Goal: Transaction & Acquisition: Purchase product/service

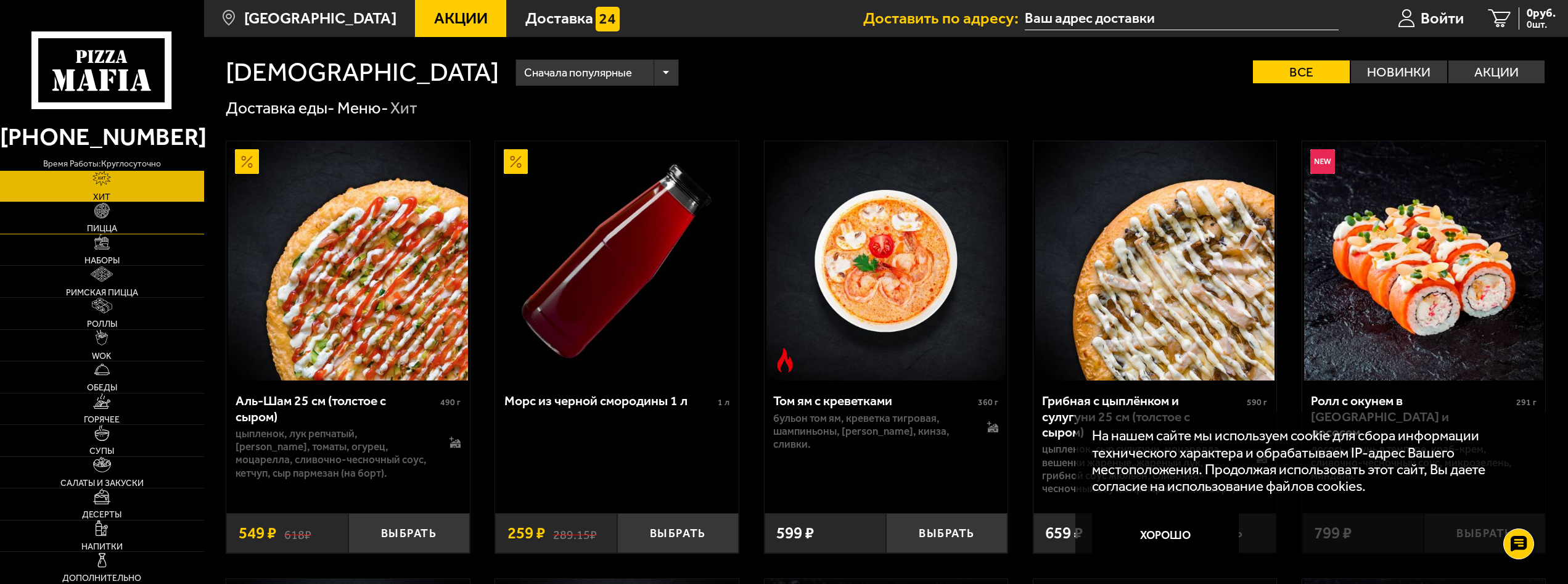
click at [111, 229] on span "Пицца" at bounding box center [102, 229] width 30 height 8
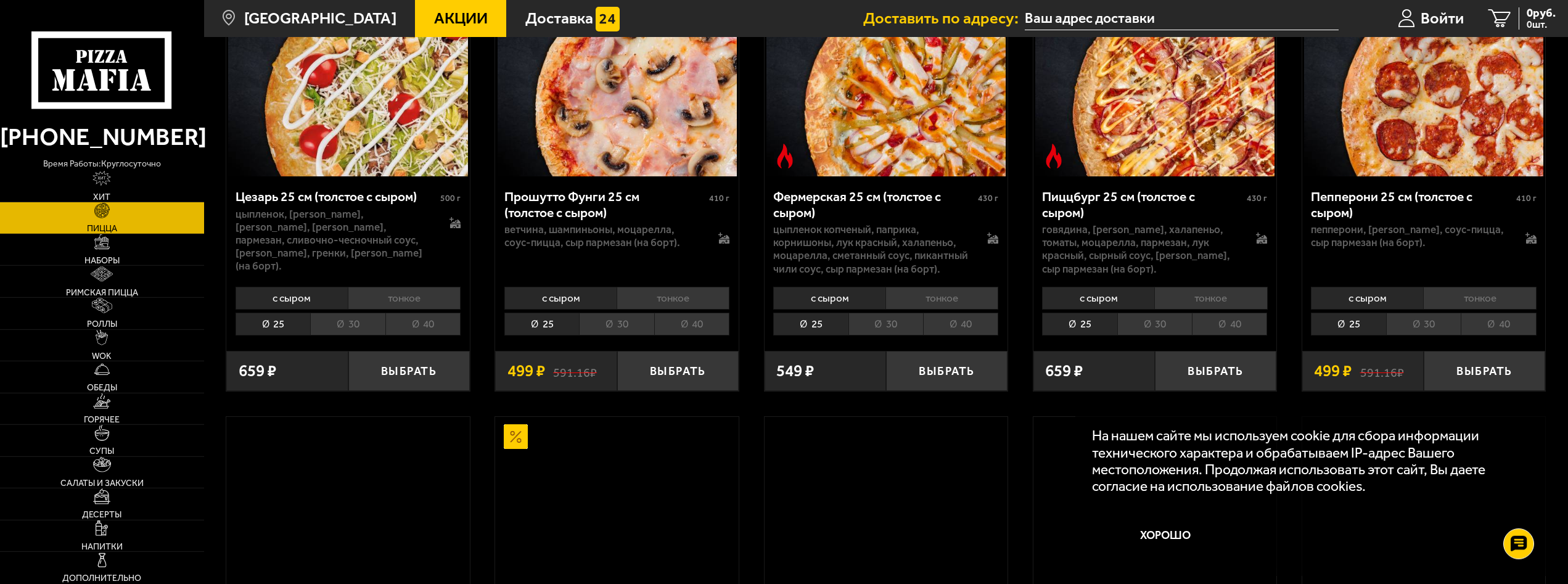
scroll to position [1699, 0]
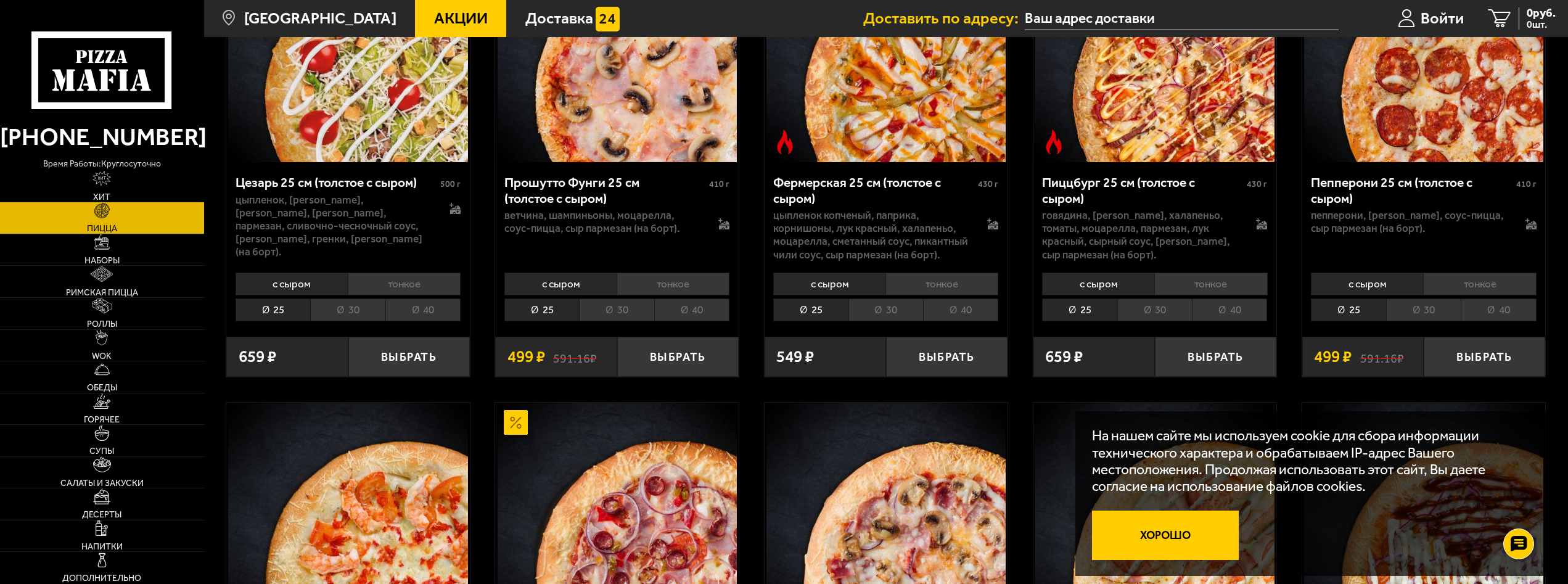
click at [1211, 535] on button "Хорошо" at bounding box center [1165, 535] width 147 height 49
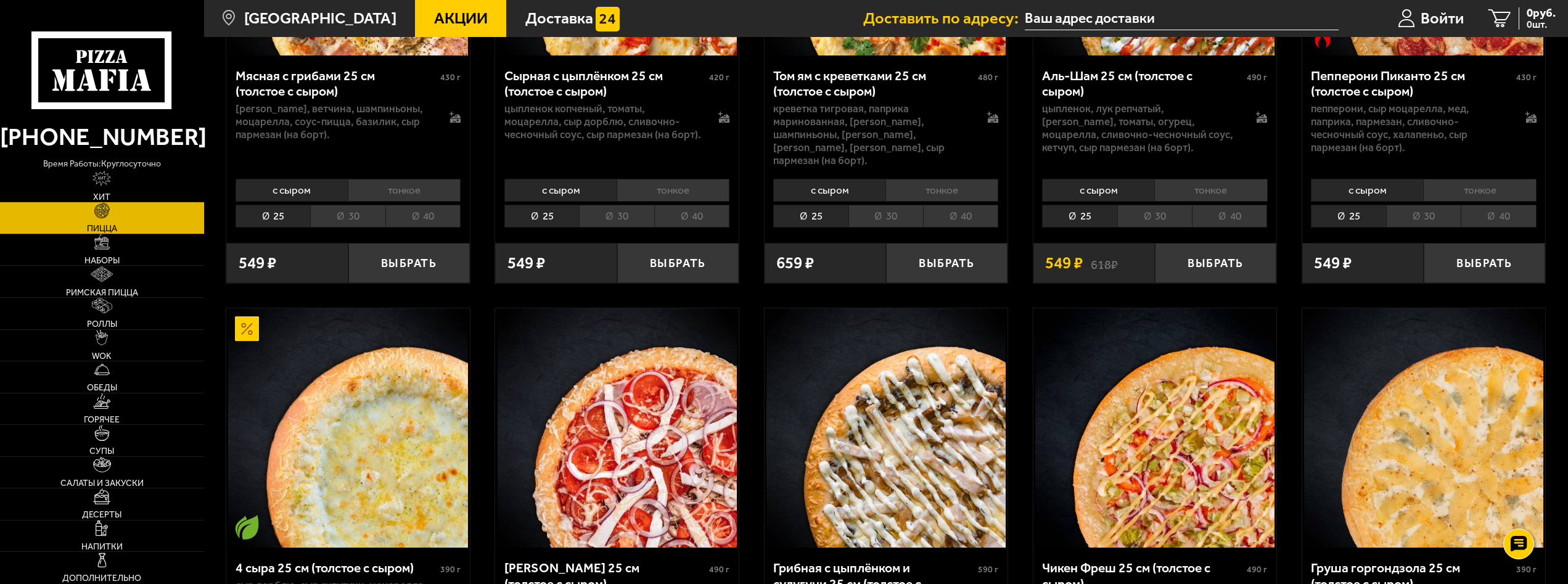
scroll to position [503, 0]
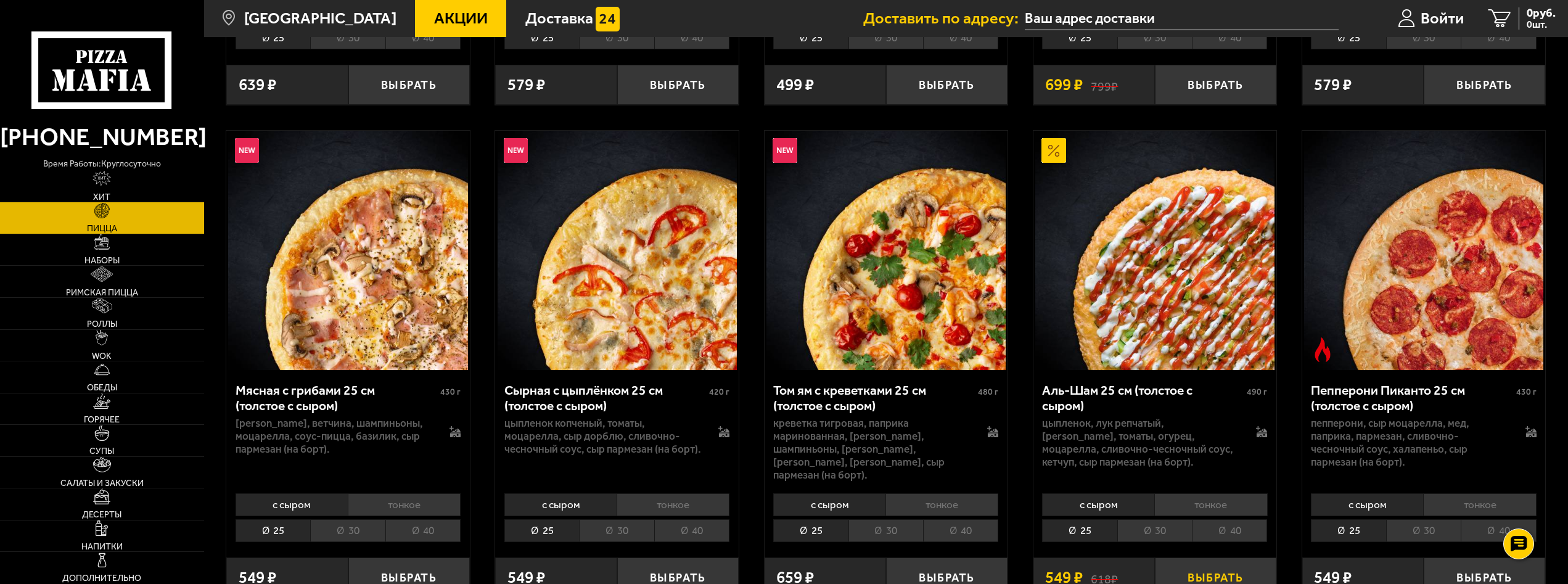
click at [1197, 560] on button "Выбрать" at bounding box center [1215, 578] width 122 height 40
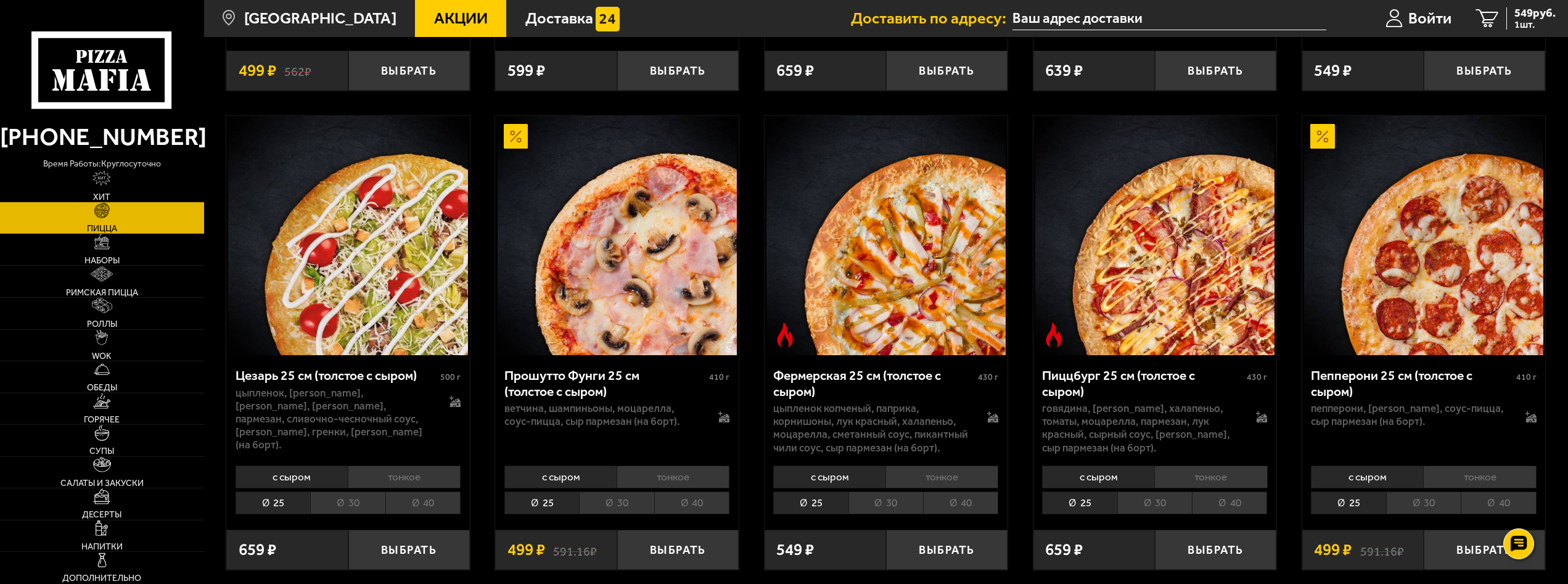
scroll to position [1636, 0]
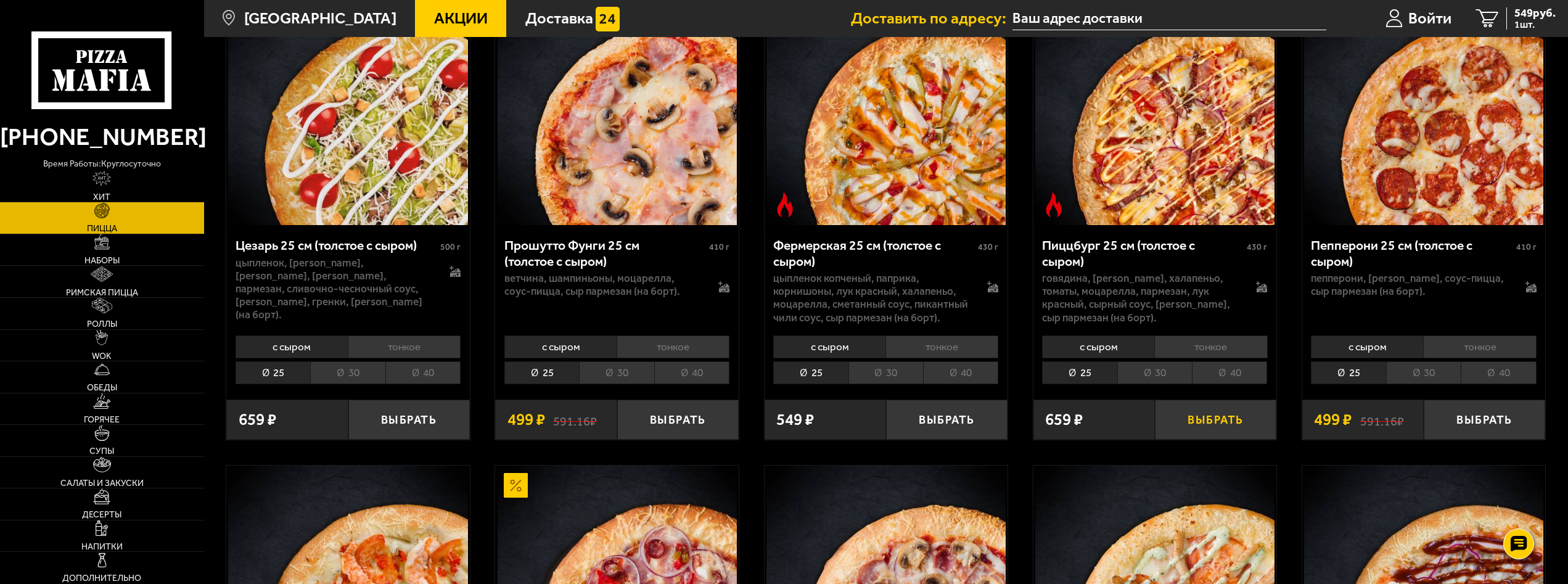
click at [1199, 428] on button "Выбрать" at bounding box center [1215, 419] width 122 height 40
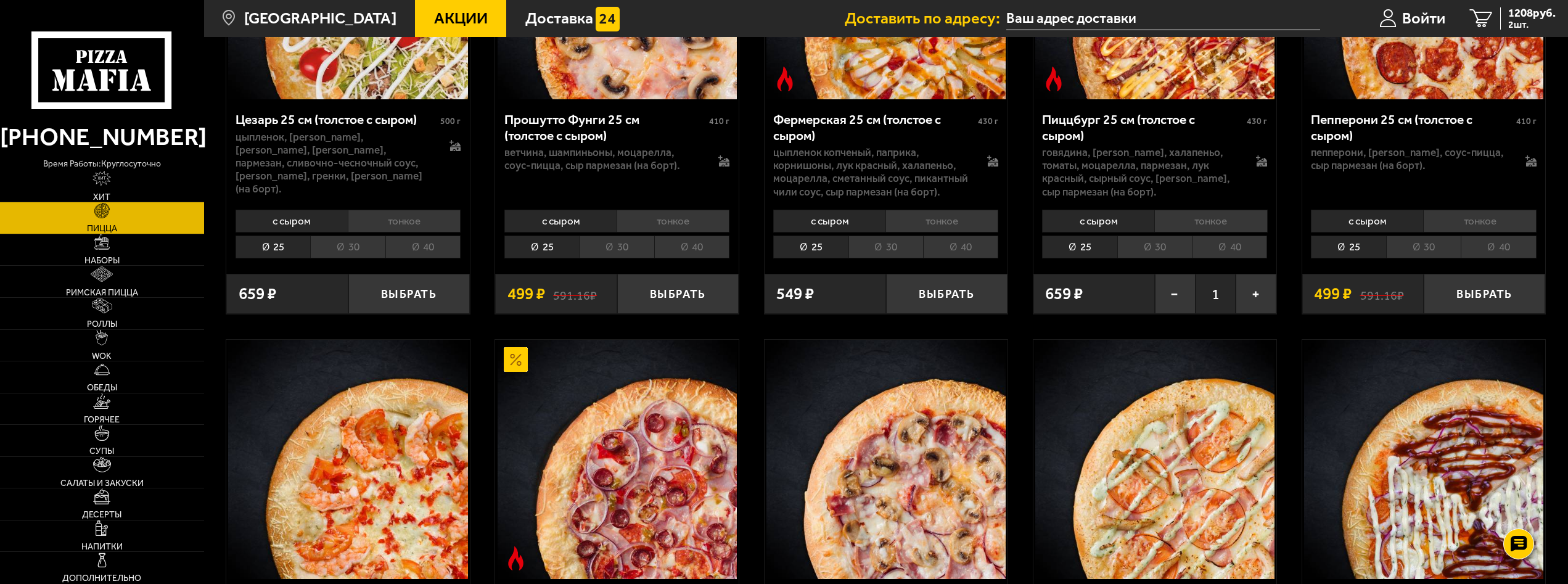
scroll to position [1573, 0]
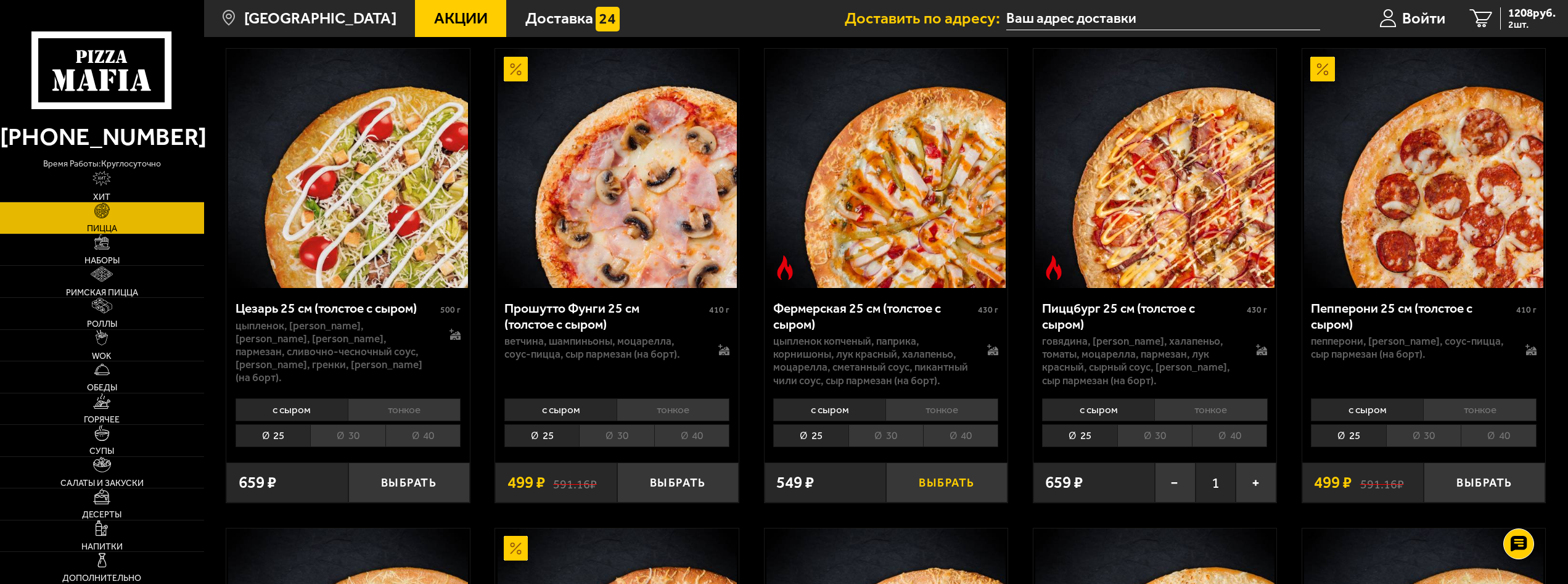
click at [943, 477] on button "Выбрать" at bounding box center [947, 482] width 122 height 40
click at [1529, 13] on span "1365 руб." at bounding box center [1532, 13] width 47 height 12
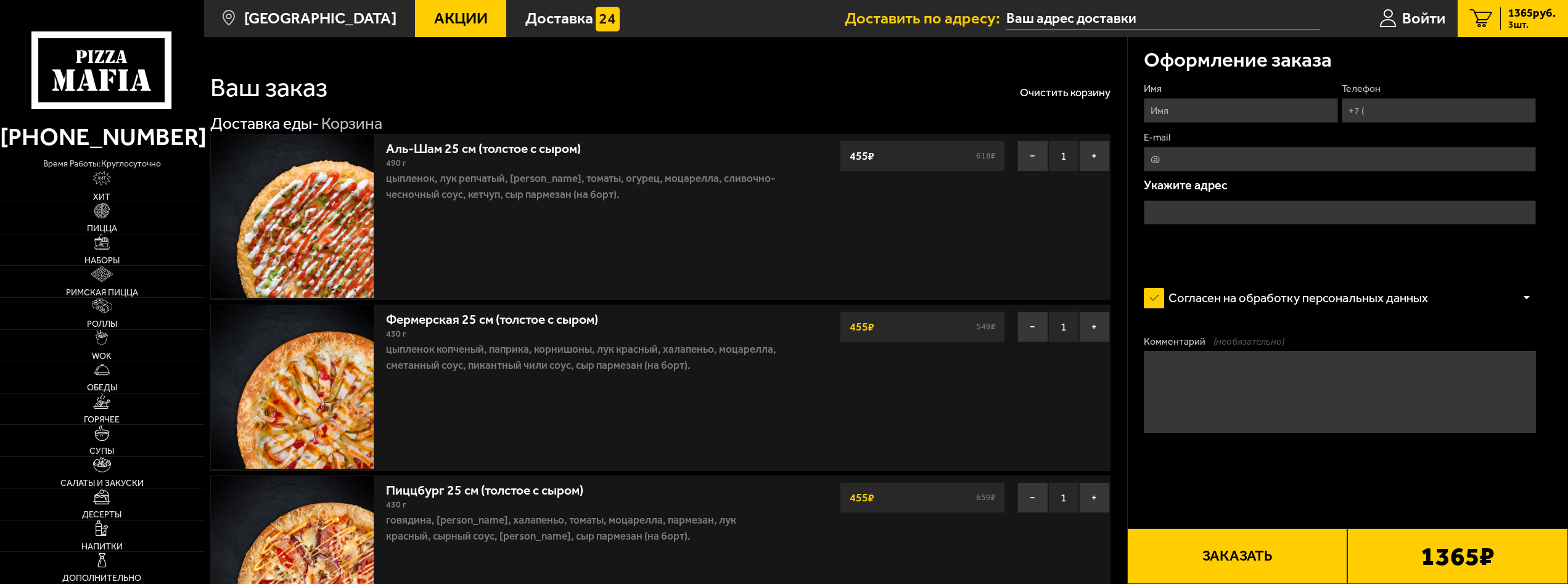
click at [1263, 105] on input "Имя" at bounding box center [1240, 110] width 194 height 25
click at [1263, 106] on input "Имя" at bounding box center [1240, 110] width 194 height 25
click at [1265, 106] on input "Имя" at bounding box center [1240, 110] width 194 height 25
click at [1265, 107] on input "Имя" at bounding box center [1240, 110] width 194 height 25
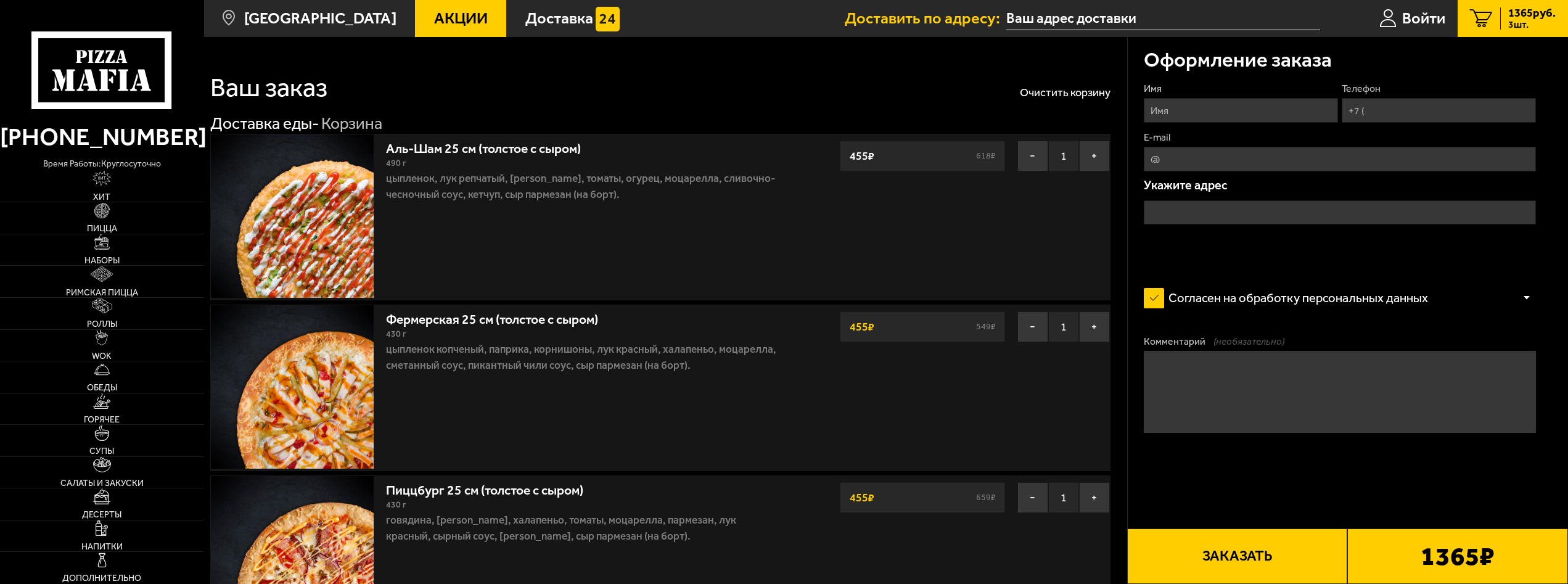
click at [1265, 107] on input "Имя" at bounding box center [1240, 110] width 194 height 25
type input "H"
type input "Роман"
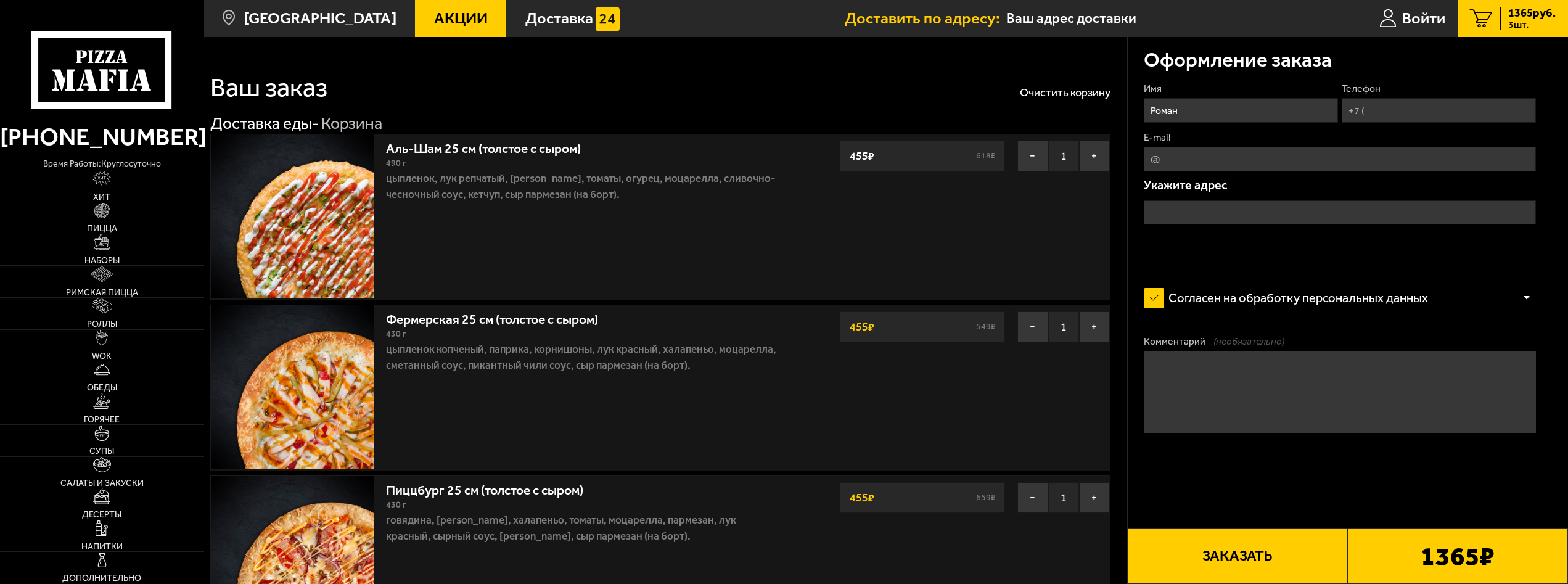
click at [1423, 105] on input "Телефон" at bounding box center [1438, 110] width 194 height 25
type input "[PHONE_NUMBER]"
click at [1255, 163] on input "E-mail" at bounding box center [1340, 159] width 392 height 25
click at [1255, 163] on input "E-mail" at bounding box center [1340, 159] width 392 height 25
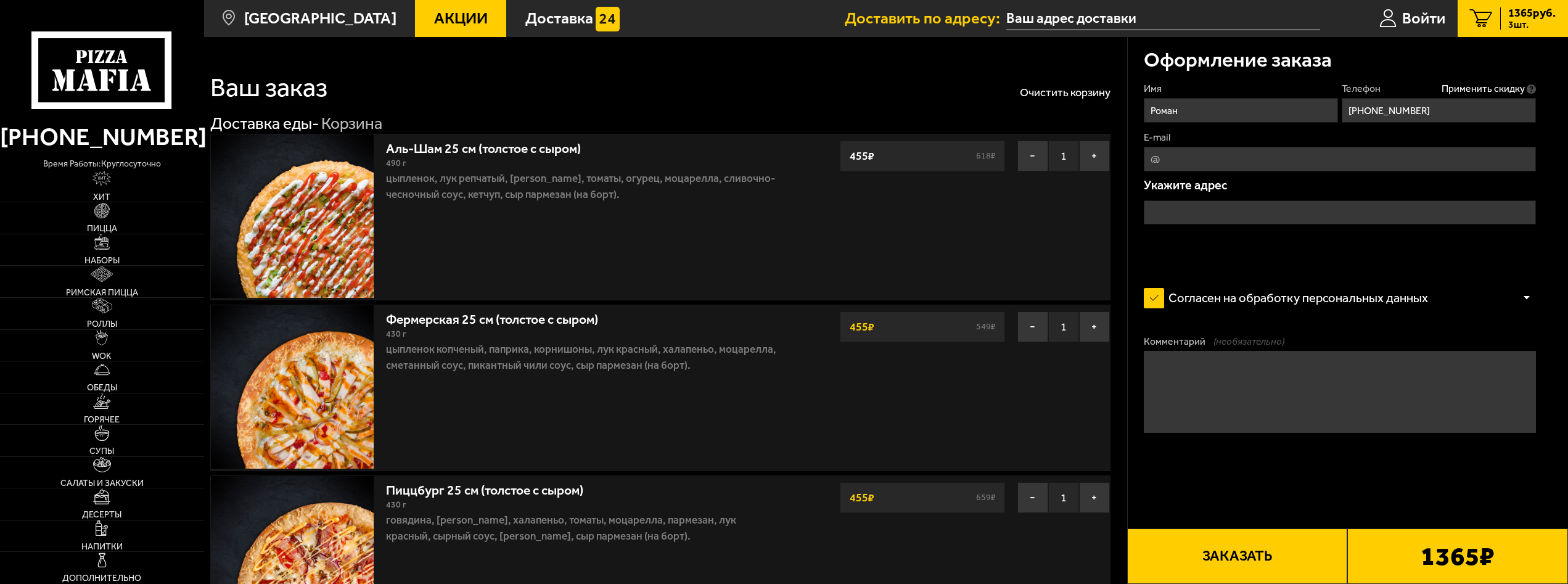
click at [1255, 163] on input "E-mail" at bounding box center [1340, 159] width 392 height 25
type input "[EMAIL_ADDRESS][DOMAIN_NAME]"
click at [1248, 218] on input "text" at bounding box center [1340, 213] width 392 height 25
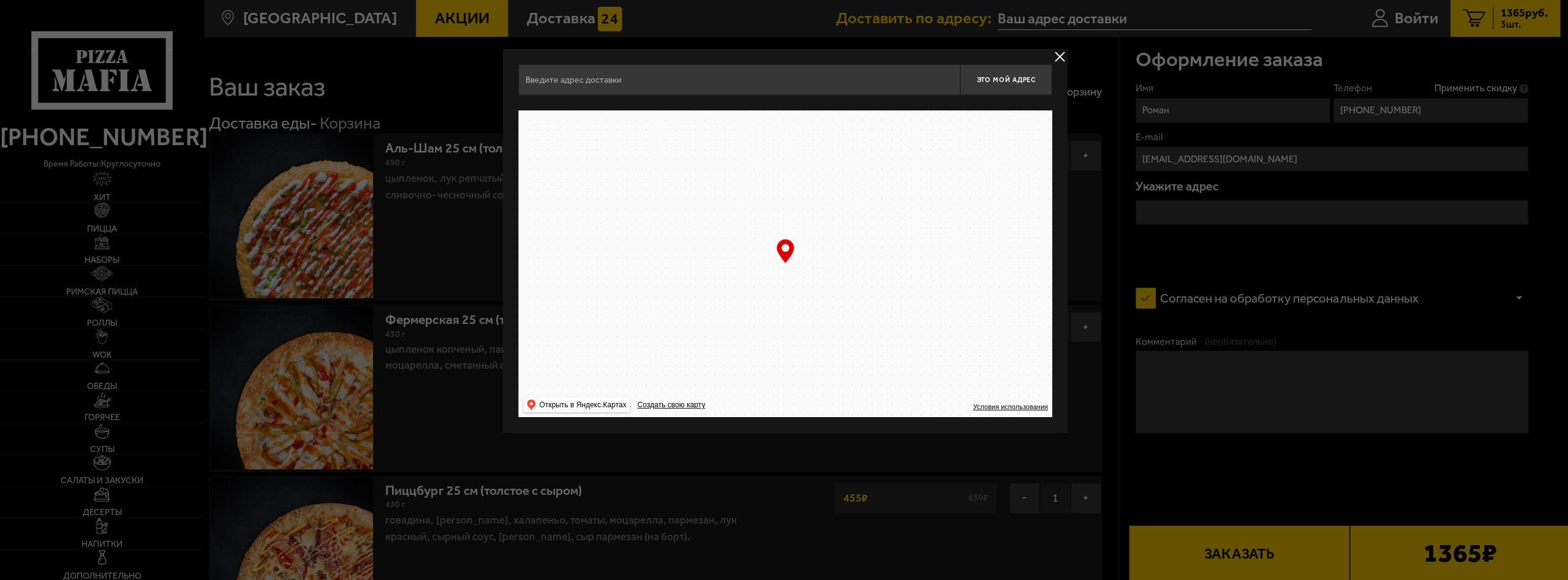
click at [1240, 216] on div at bounding box center [784, 290] width 1568 height 580
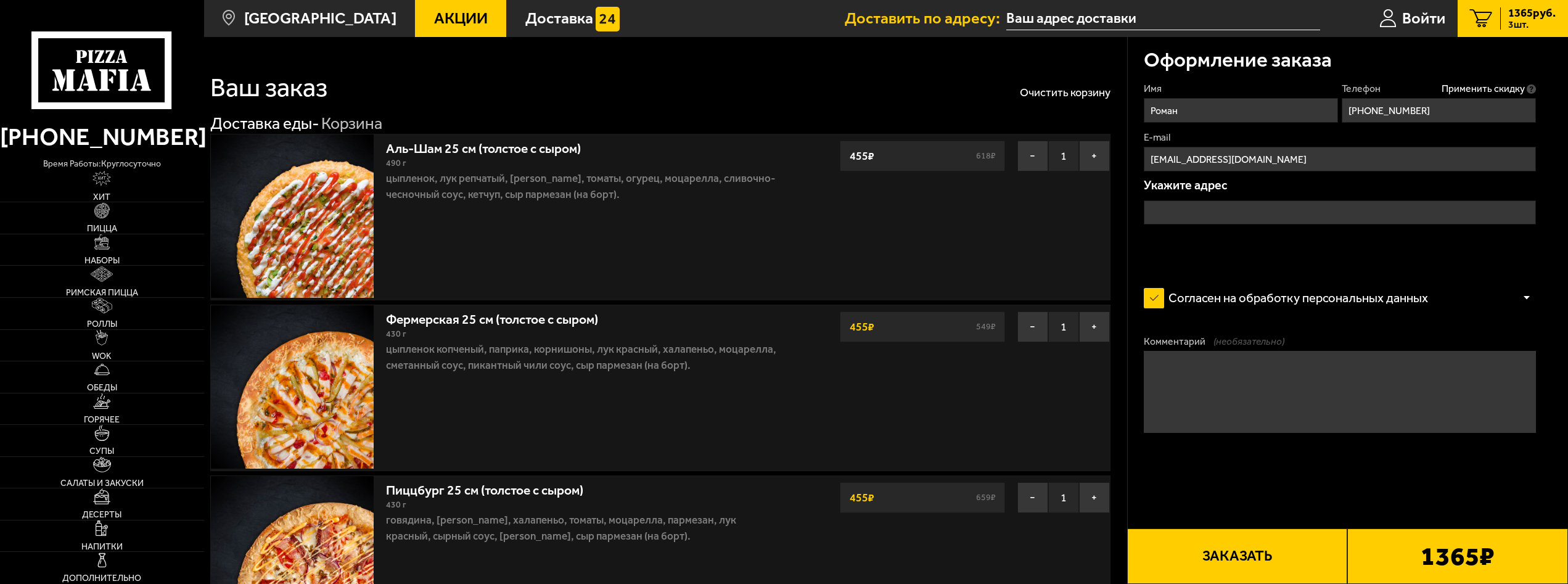
click at [1248, 217] on input "text" at bounding box center [1340, 213] width 392 height 25
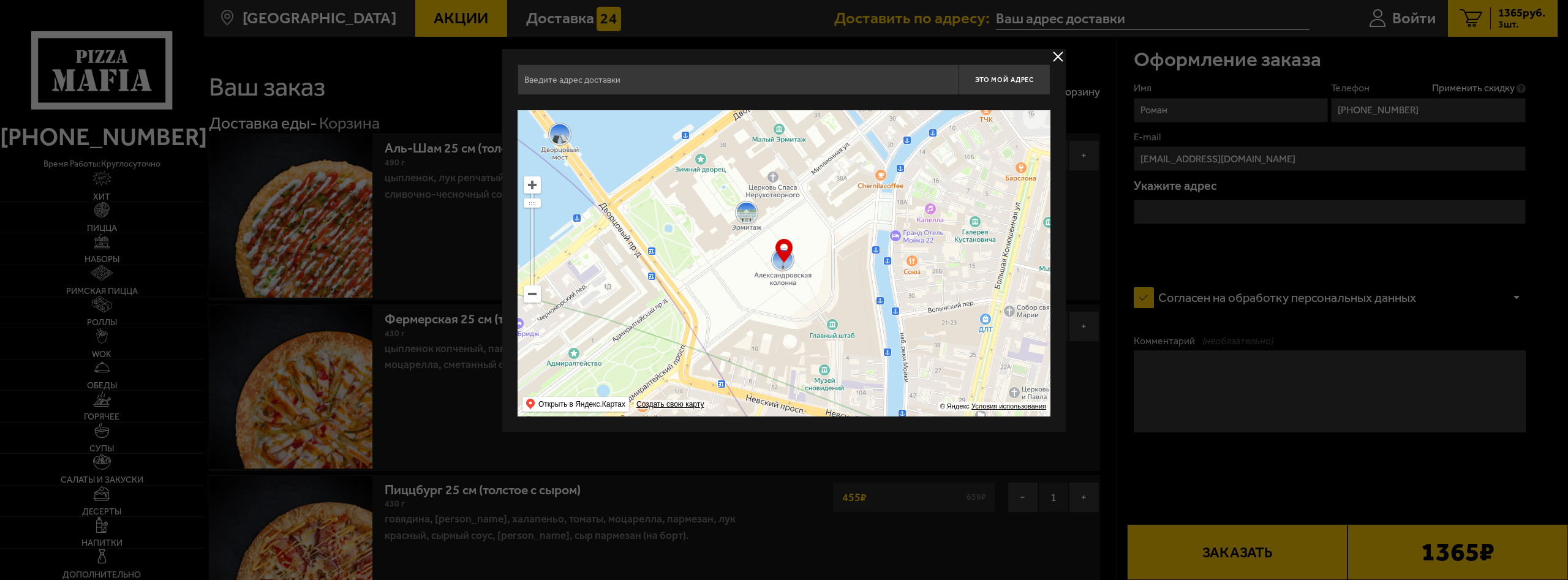
click at [1057, 59] on button "delivery type" at bounding box center [1058, 57] width 15 height 15
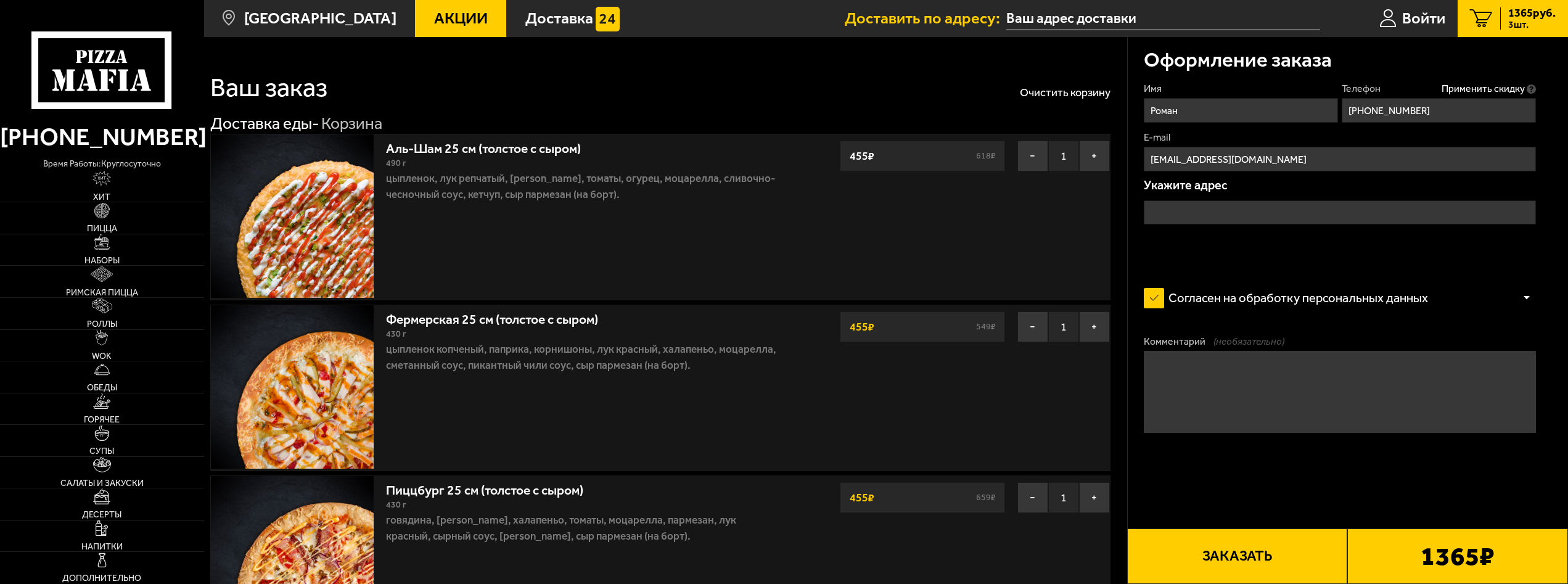
click at [1197, 210] on input "text" at bounding box center [1340, 213] width 392 height 25
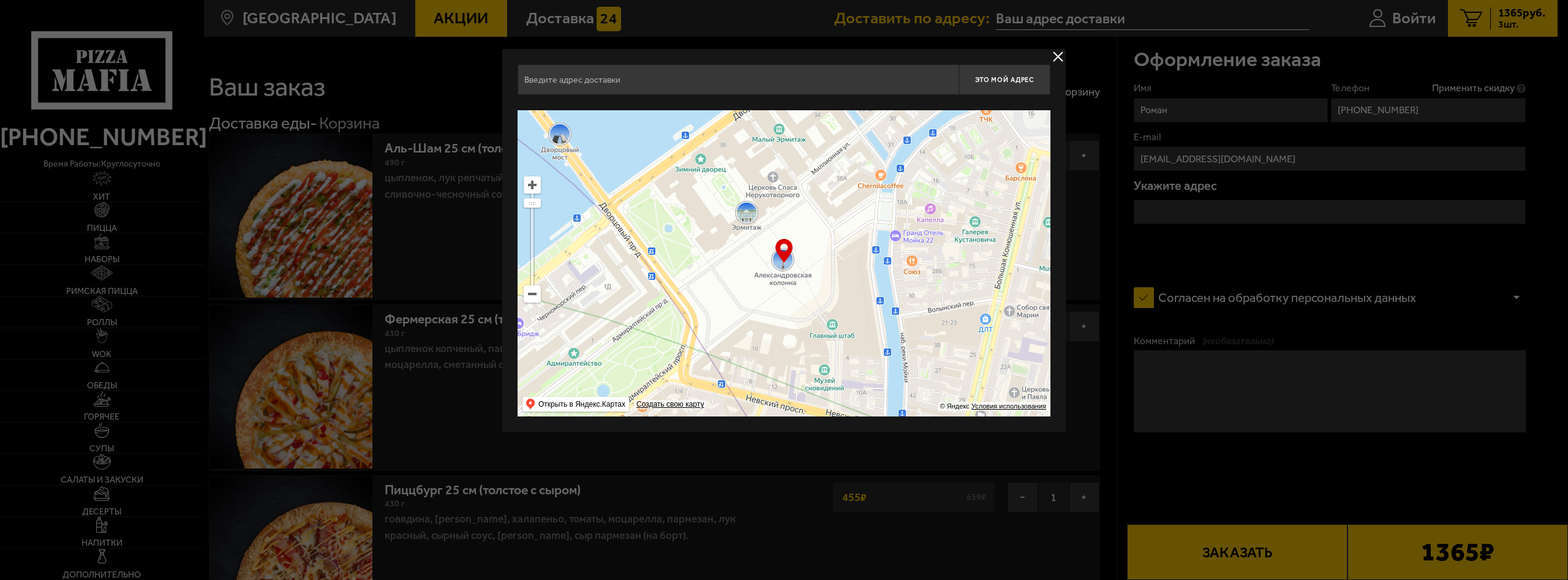
click at [722, 86] on input "text" at bounding box center [738, 79] width 441 height 31
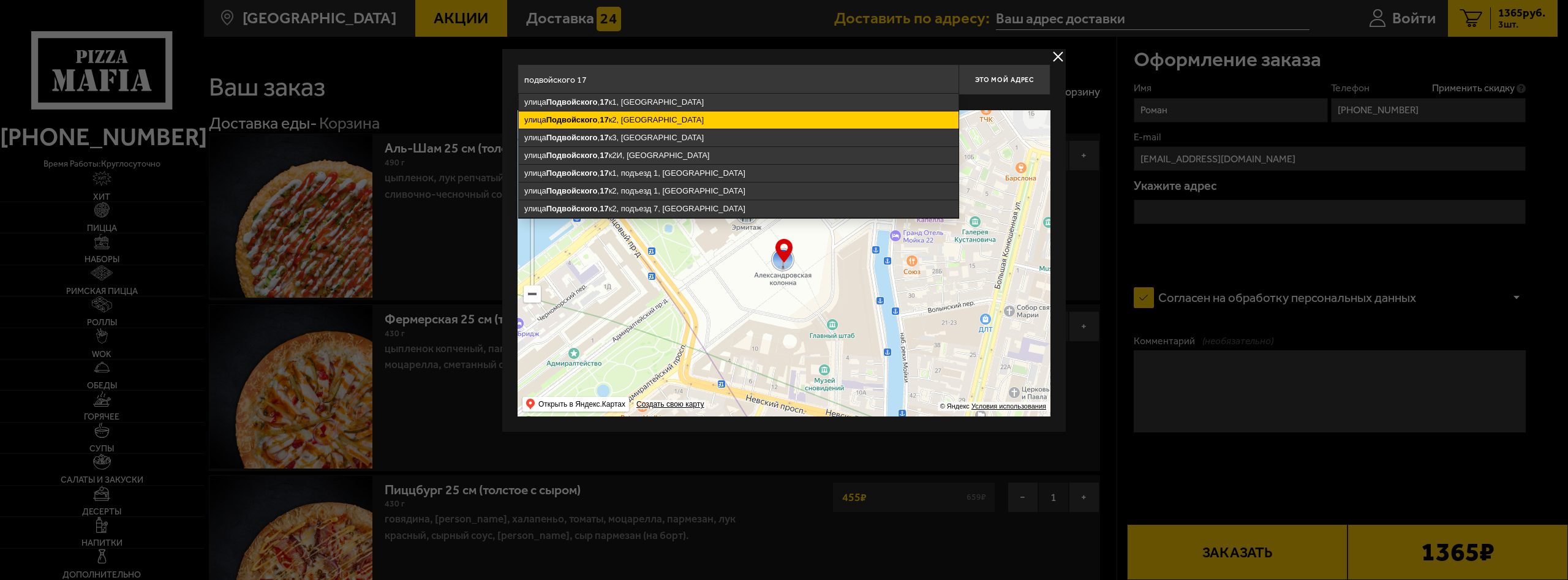
click at [700, 116] on ymaps "улица Подвойского , 17 к2, Санкт-Петербург" at bounding box center [739, 120] width 440 height 17
type input "Санкт-Петербург, улица Подвойского, 17к2"
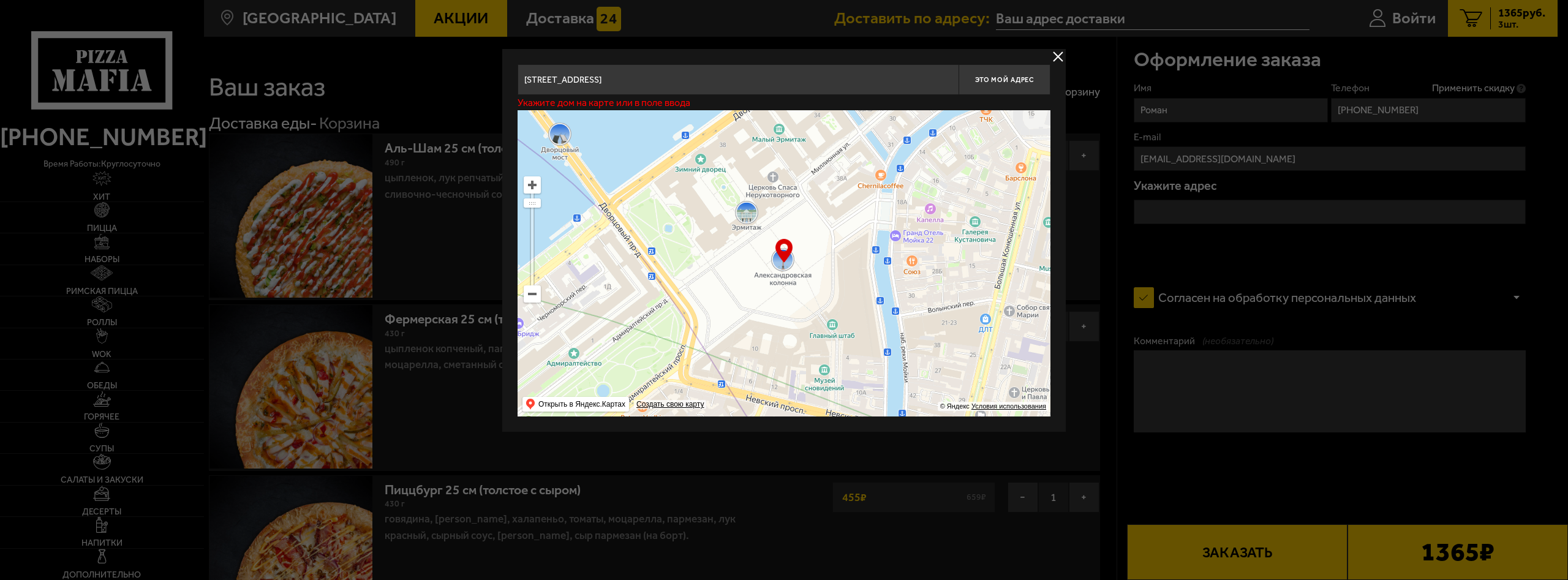
type input "[STREET_ADDRESS]"
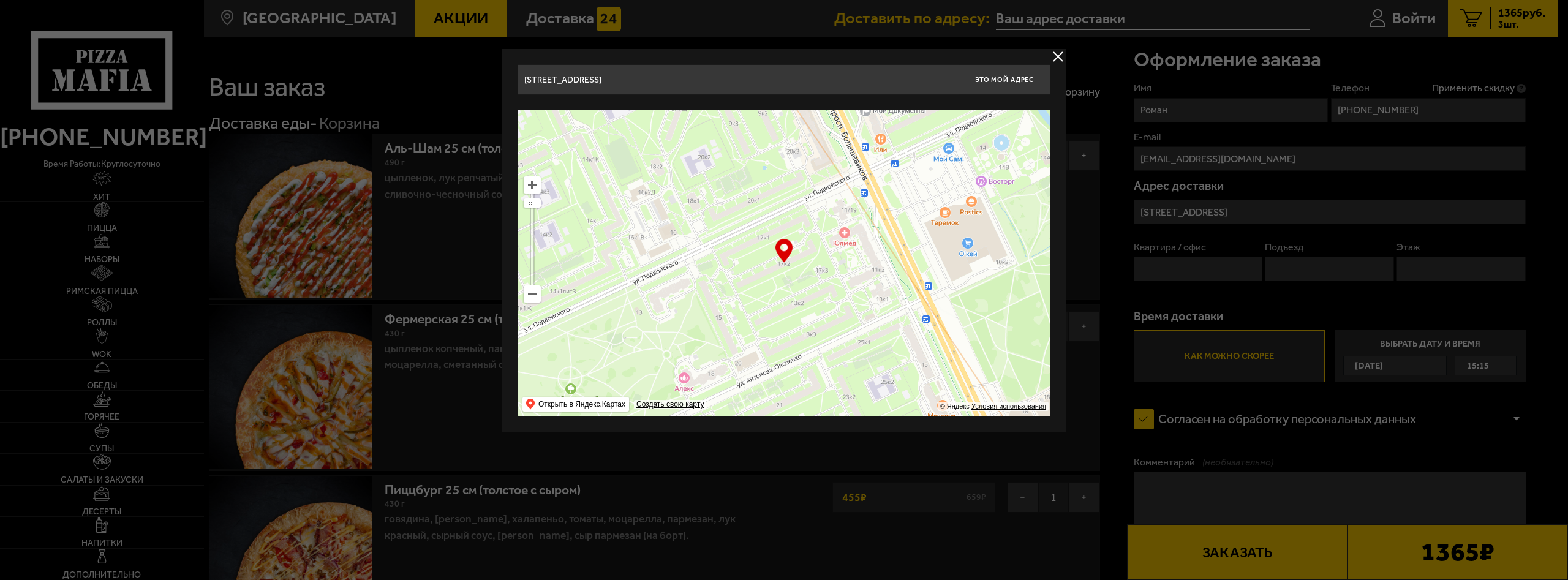
click at [787, 79] on input "Санкт-Петербург, улица Подвойского, 17к2" at bounding box center [738, 79] width 441 height 31
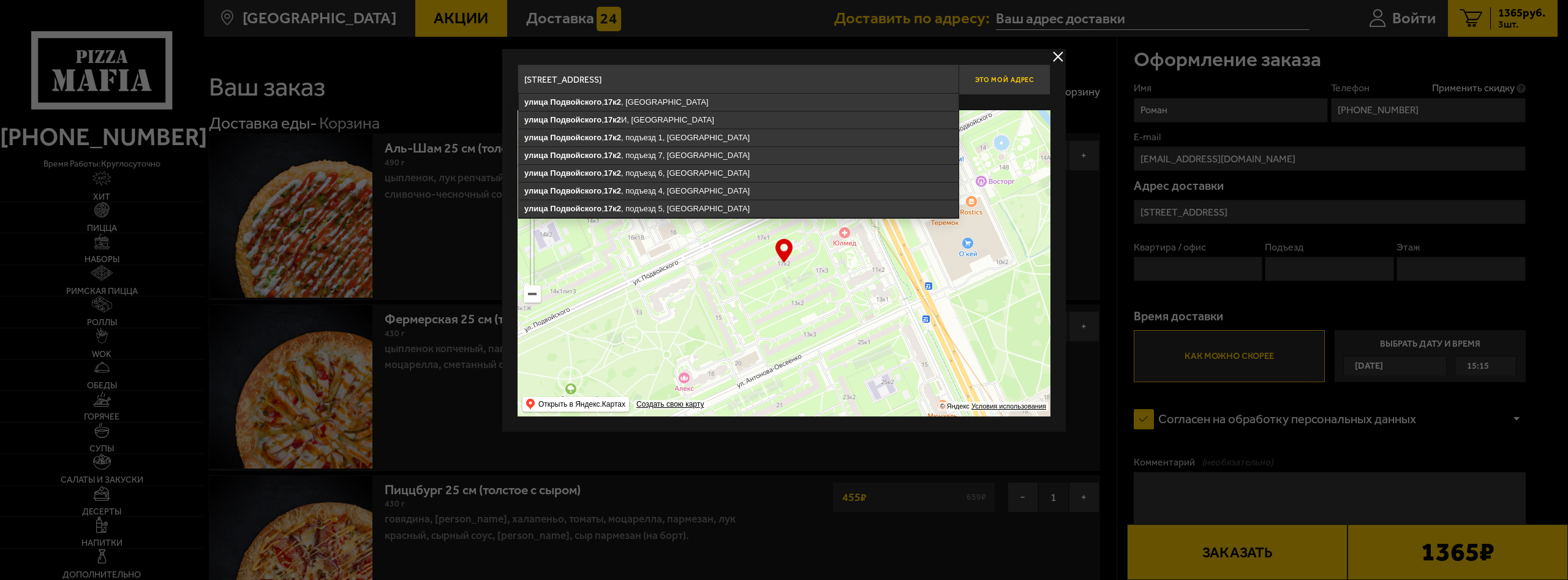
click at [987, 78] on span "Это мой адрес" at bounding box center [1005, 79] width 58 height 8
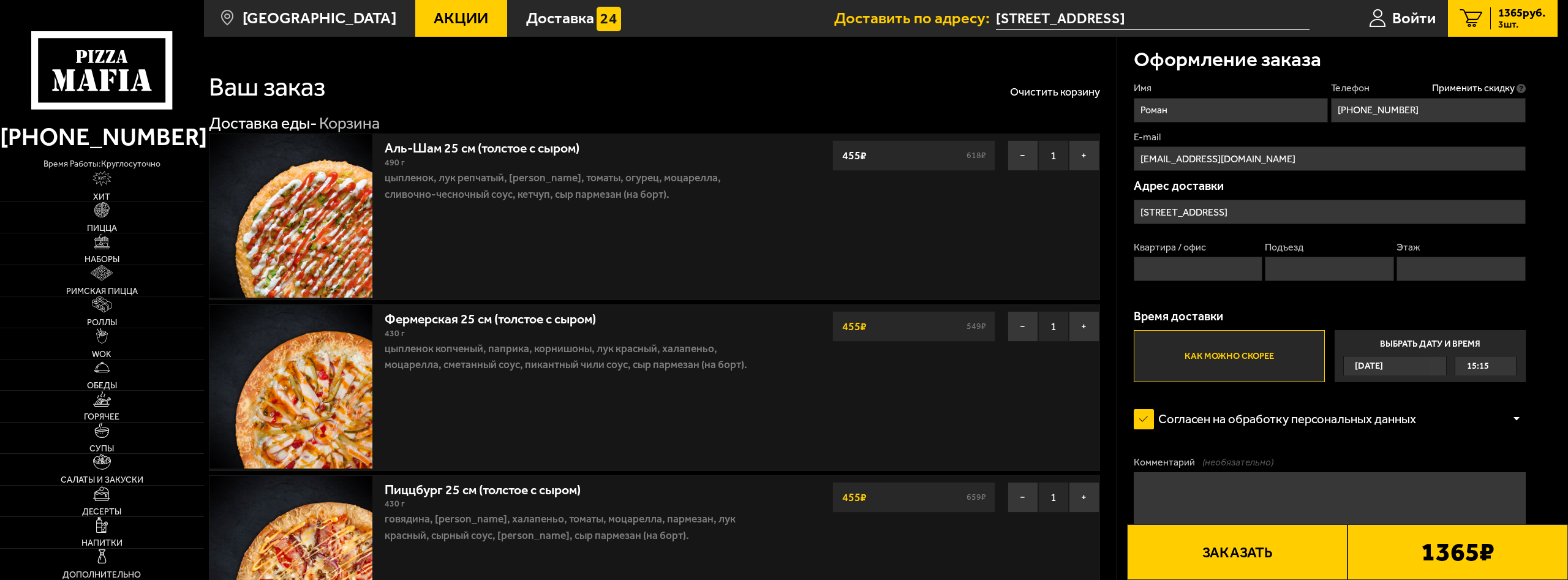
type input "Санкт-Петербург, улица Подвойского, 17к2"
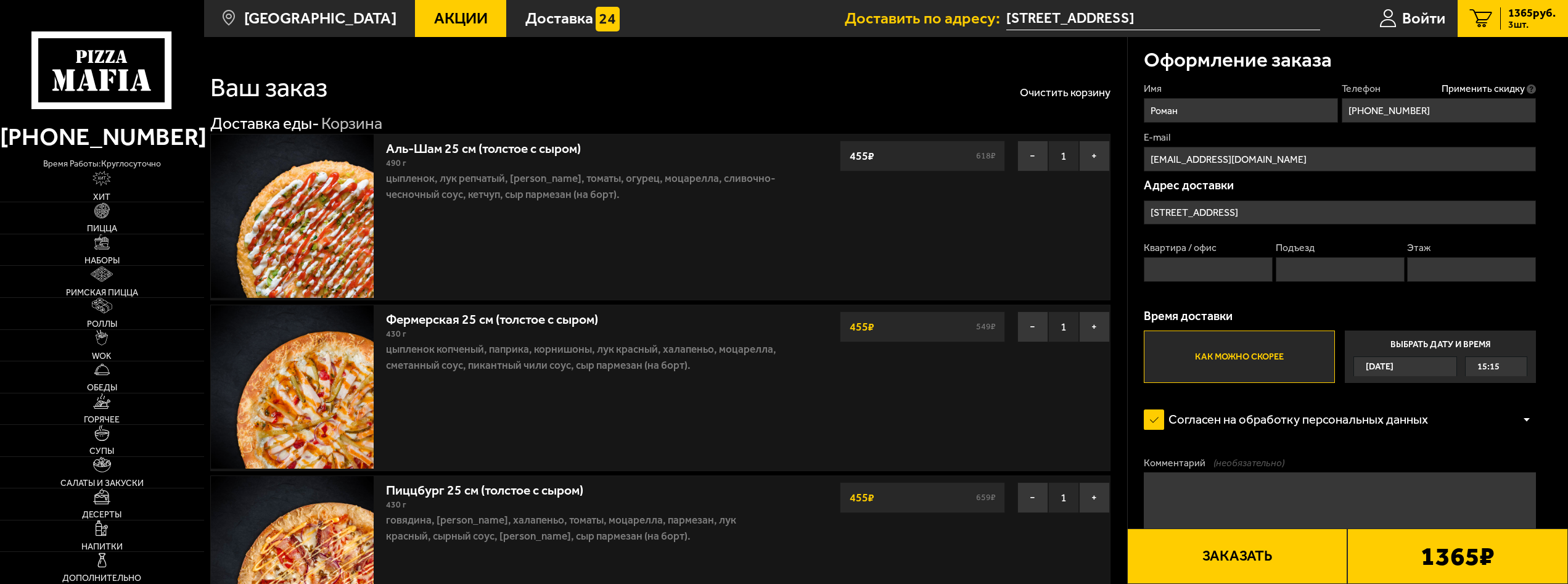
click at [1208, 269] on input "Квартира / офис" at bounding box center [1208, 270] width 129 height 25
type input "83"
click at [1301, 280] on input "Подъезд" at bounding box center [1340, 270] width 129 height 25
drag, startPoint x: 1318, startPoint y: 278, endPoint x: 1267, endPoint y: 277, distance: 51.0
click at [1276, 279] on input "1" at bounding box center [1340, 270] width 129 height 25
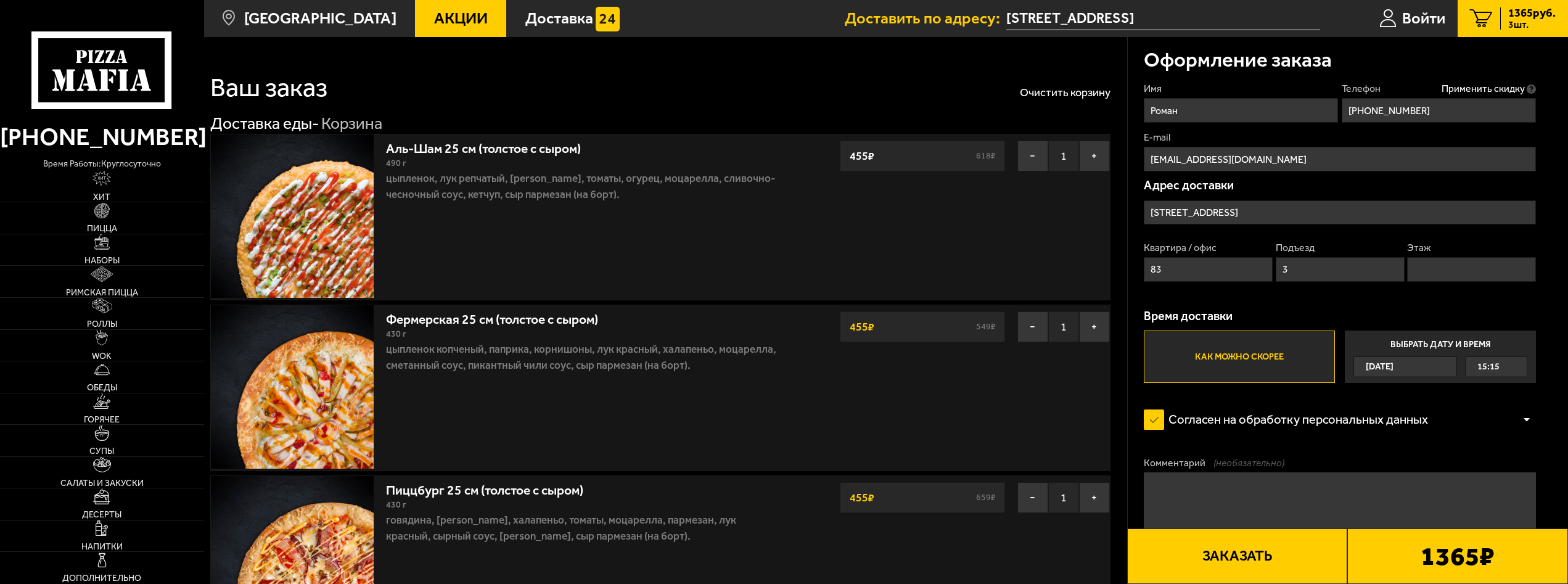
type input "3"
click at [1442, 264] on input "Этаж" at bounding box center [1471, 270] width 129 height 25
type input "1"
click at [1236, 366] on label "Как можно скорее" at bounding box center [1239, 357] width 191 height 53
click at [0, 0] on input "Как можно скорее" at bounding box center [0, 0] width 0 height 0
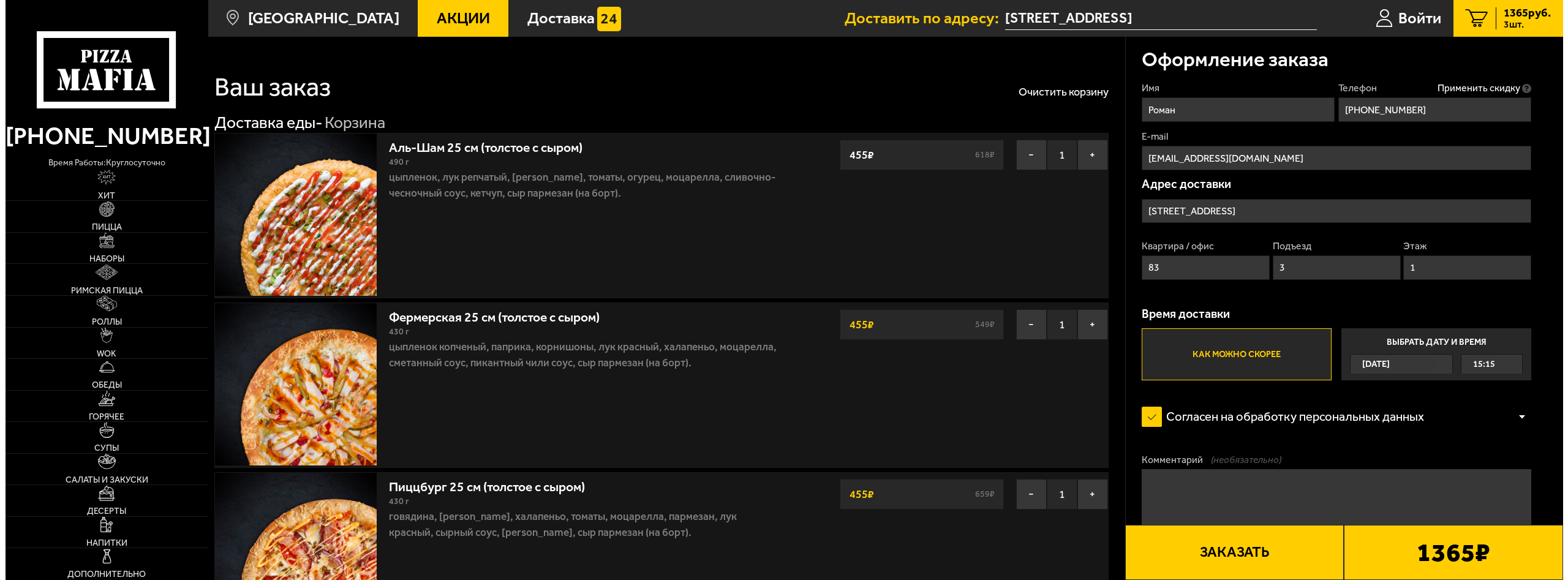
scroll to position [312, 0]
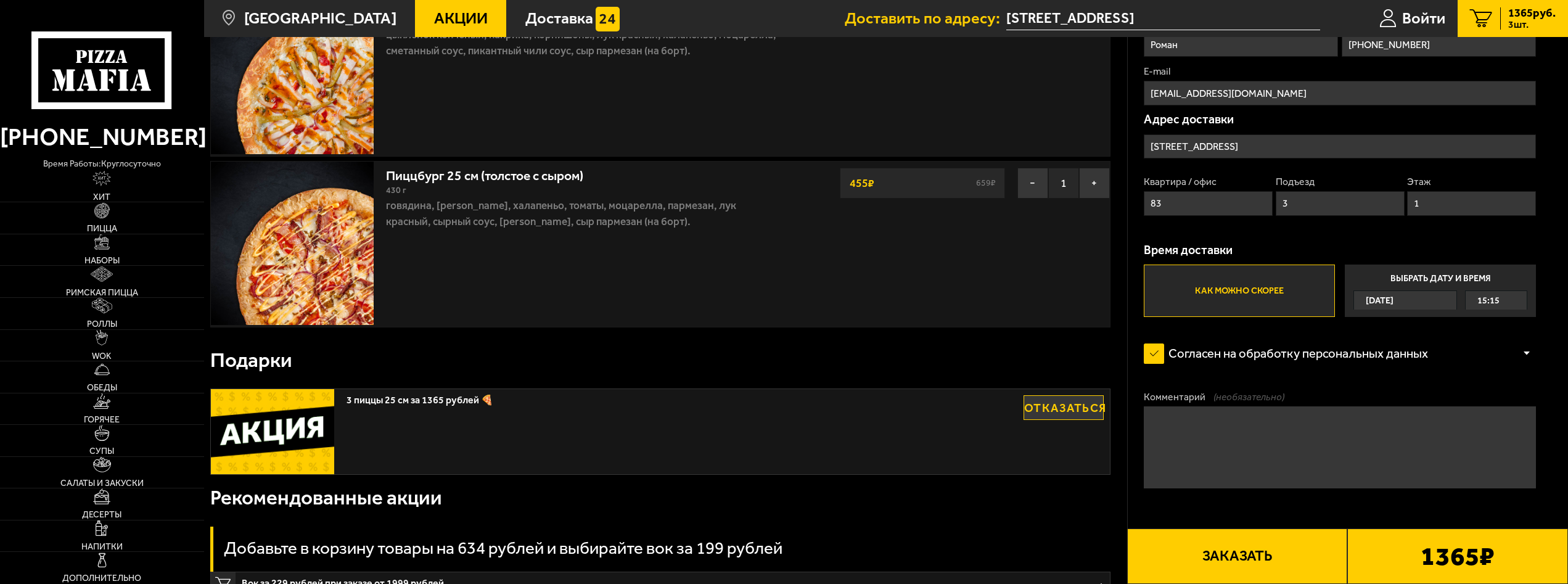
click at [1219, 546] on button "Заказать" at bounding box center [1237, 556] width 221 height 56
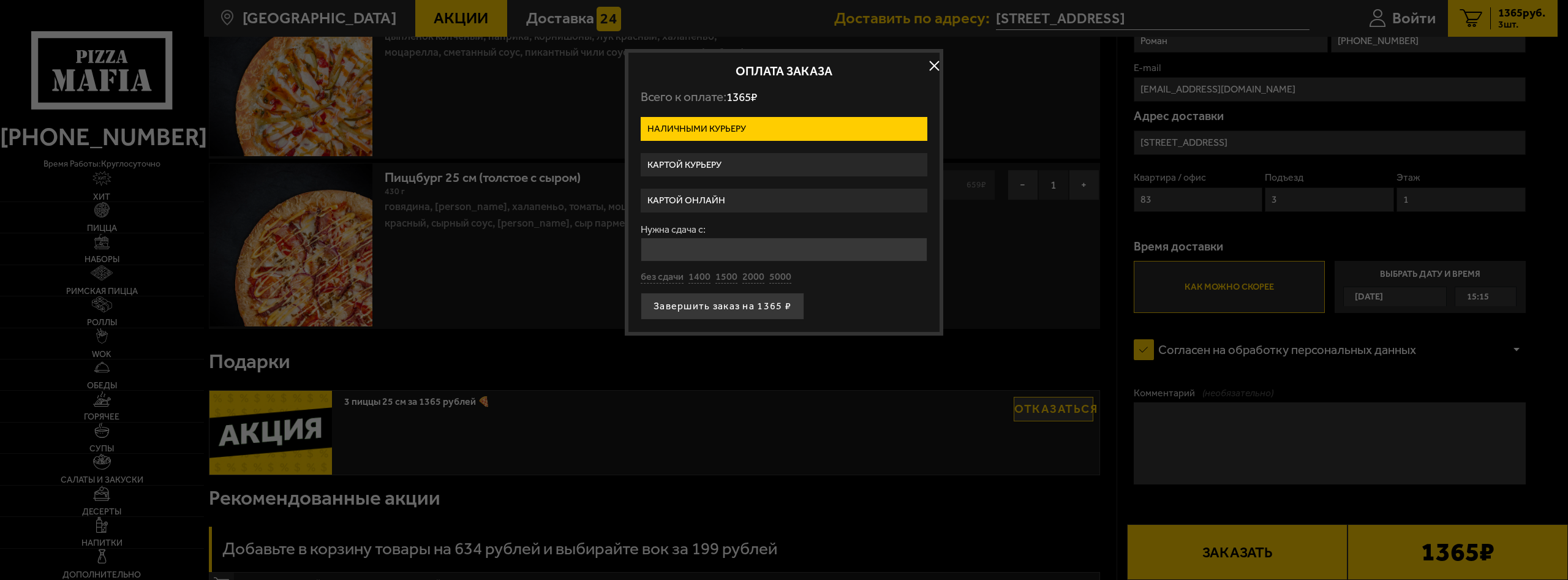
click at [701, 195] on label "Картой онлайн" at bounding box center [784, 201] width 287 height 24
click at [0, 0] on input "Картой онлайн" at bounding box center [0, 0] width 0 height 0
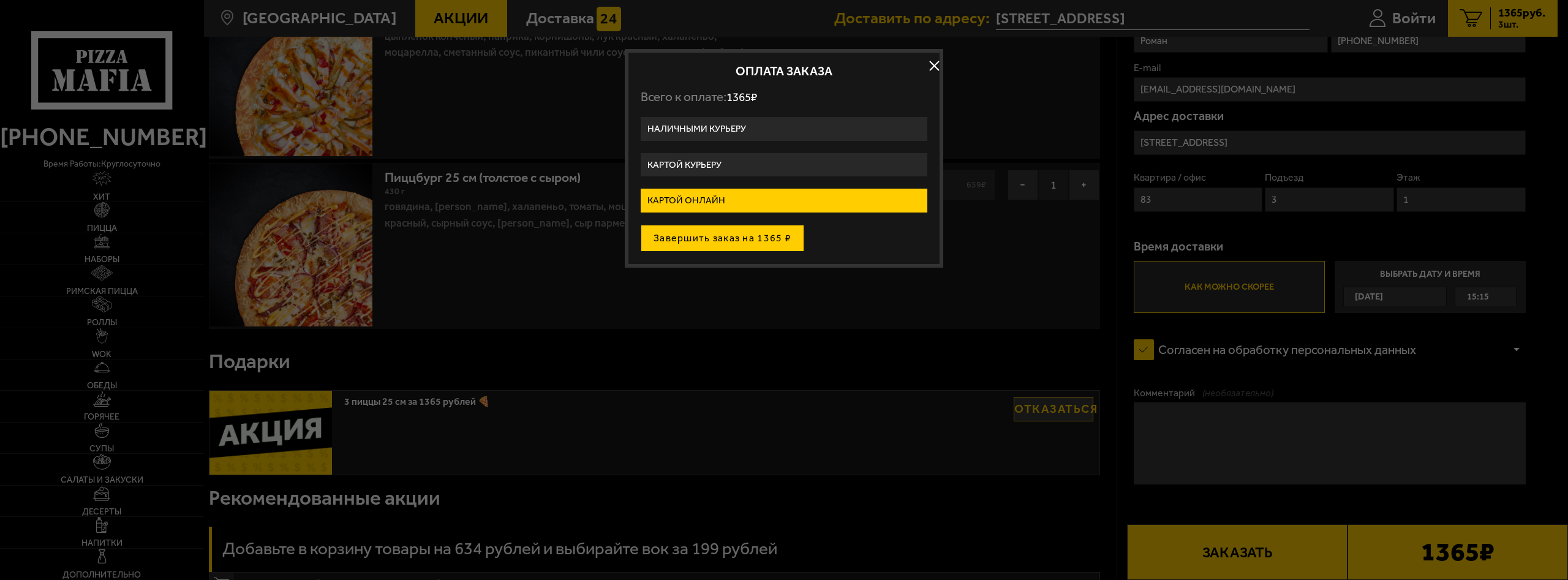
click at [720, 244] on button "Завершить заказ на 1365 ₽" at bounding box center [722, 238] width 163 height 27
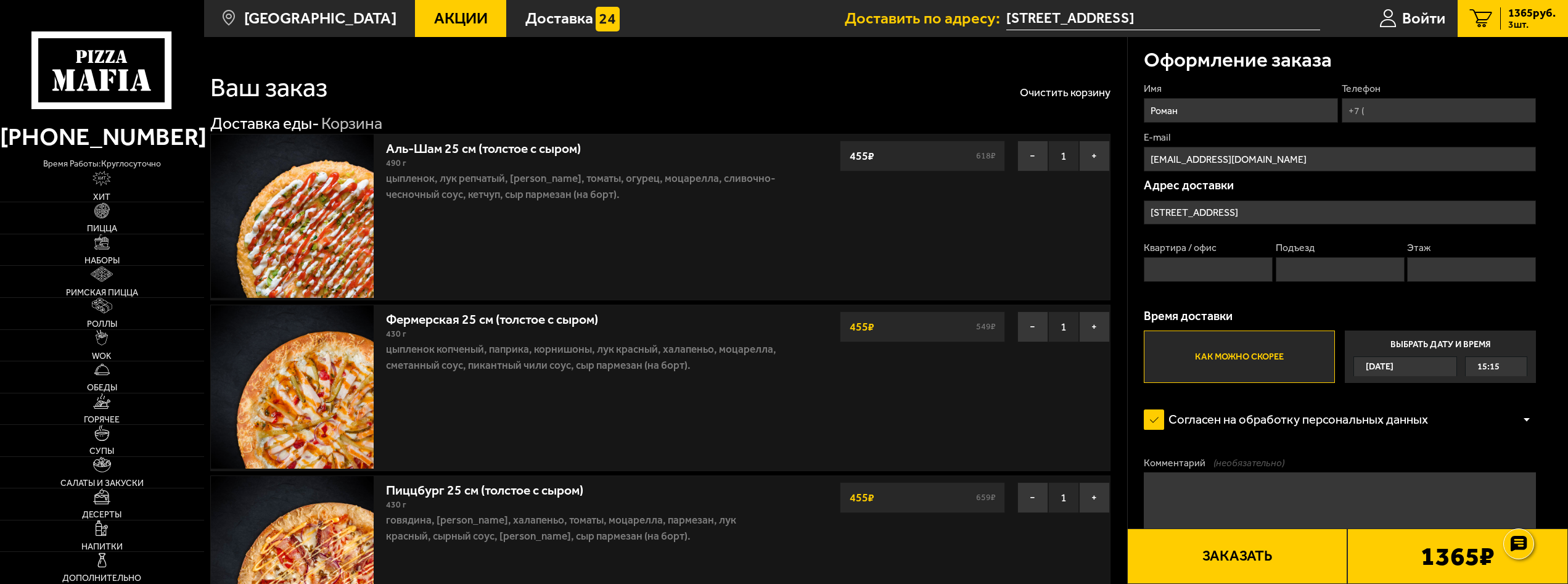
click at [1201, 561] on button "Заказать" at bounding box center [1237, 556] width 221 height 56
click at [1413, 106] on input "Телефон" at bounding box center [1438, 110] width 194 height 25
type input "[PHONE_NUMBER]"
click at [1235, 276] on input "Квартира / офис" at bounding box center [1208, 270] width 129 height 25
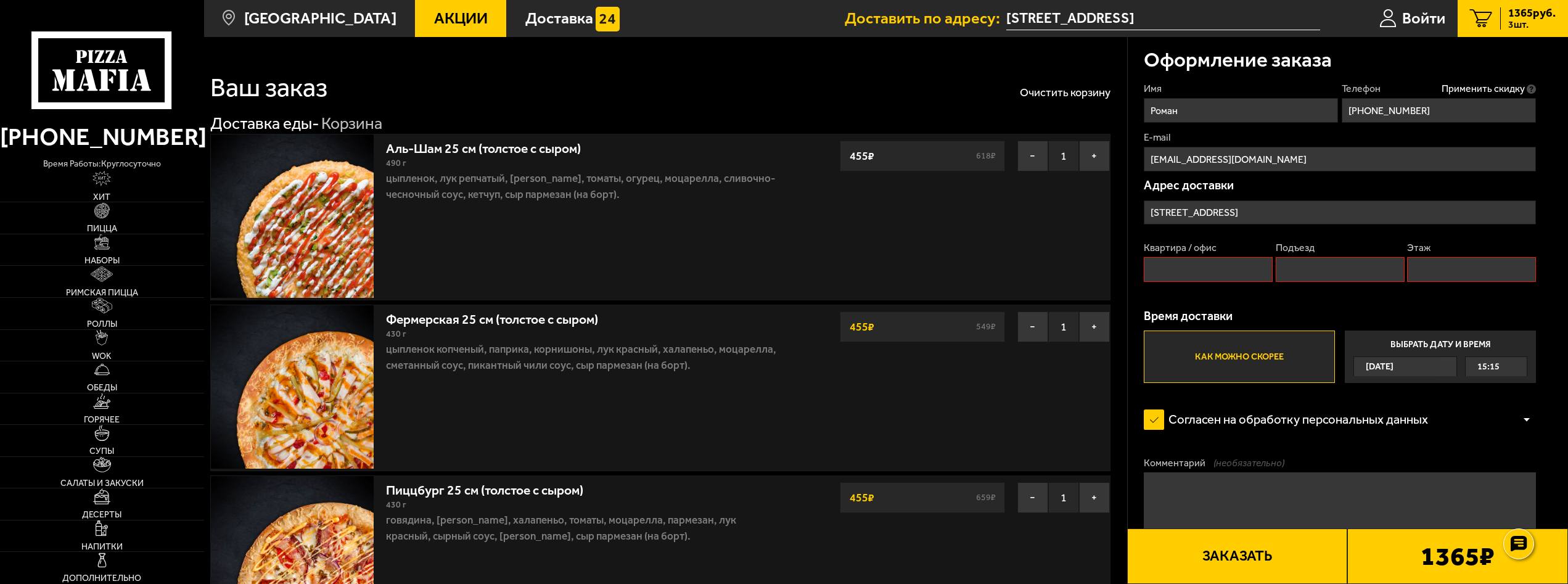
click at [1234, 276] on input "Квартира / офис" at bounding box center [1208, 270] width 129 height 25
type input "83"
click at [1311, 270] on input "Подъезд" at bounding box center [1340, 270] width 129 height 25
click at [1404, 270] on div "Квартира / [STREET_ADDRESS]" at bounding box center [1340, 266] width 392 height 49
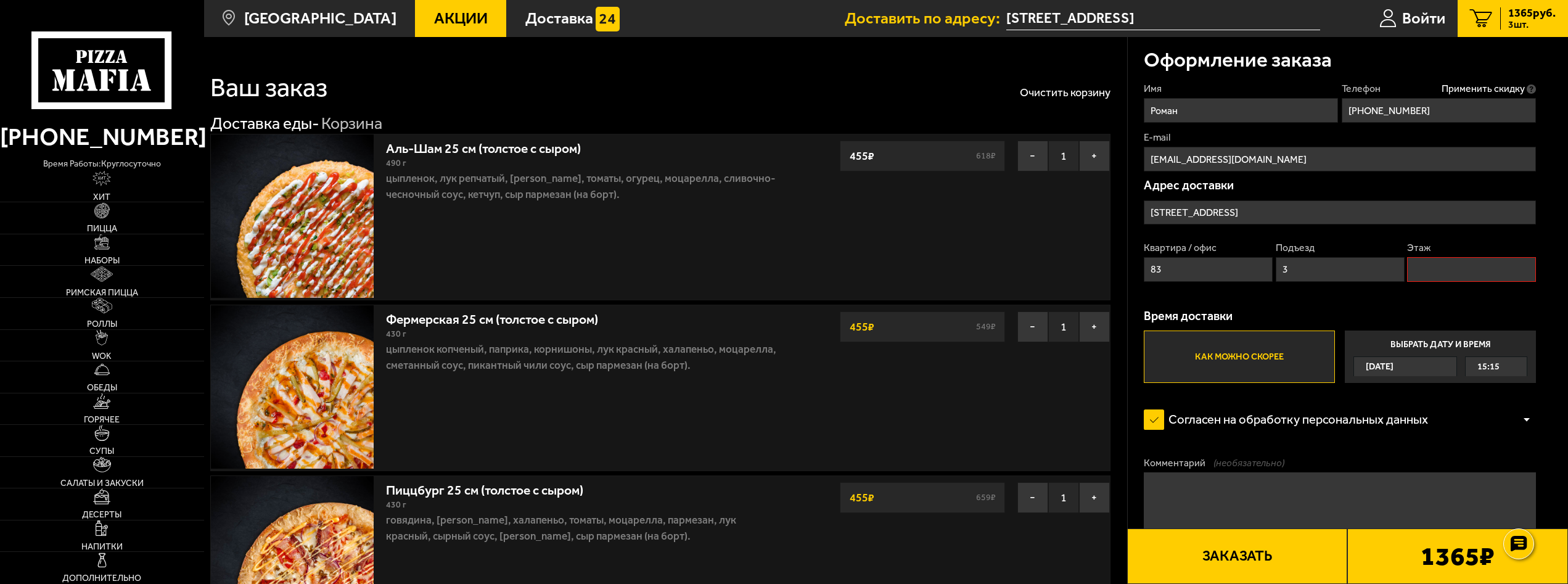
type input "3"
click at [1418, 270] on input "Этаж" at bounding box center [1471, 270] width 129 height 25
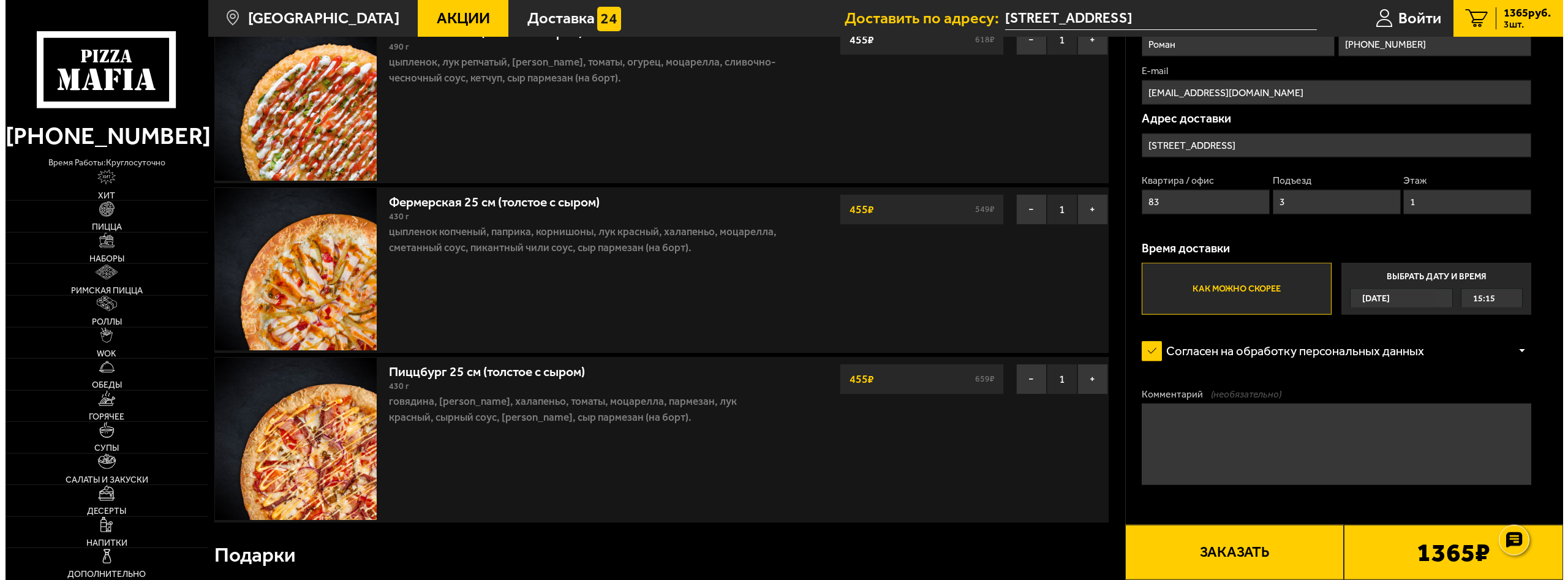
scroll to position [125, 0]
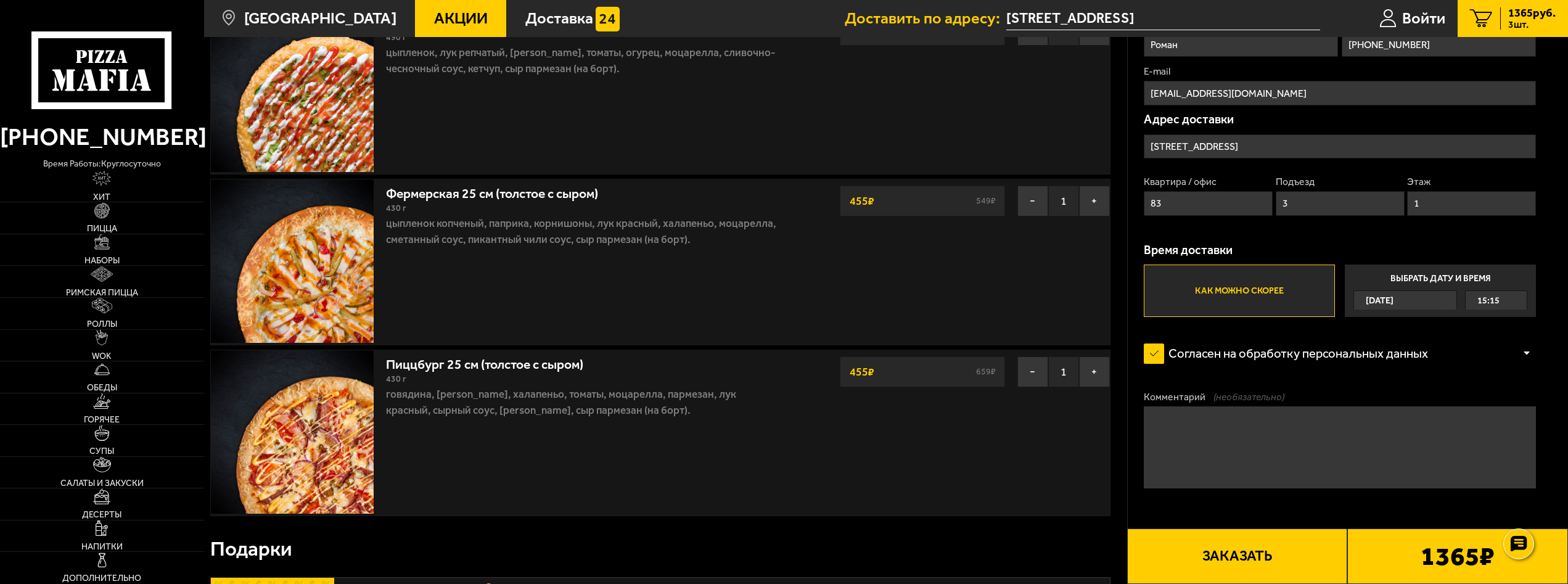
type input "1"
click at [1236, 541] on button "Заказать" at bounding box center [1237, 556] width 221 height 56
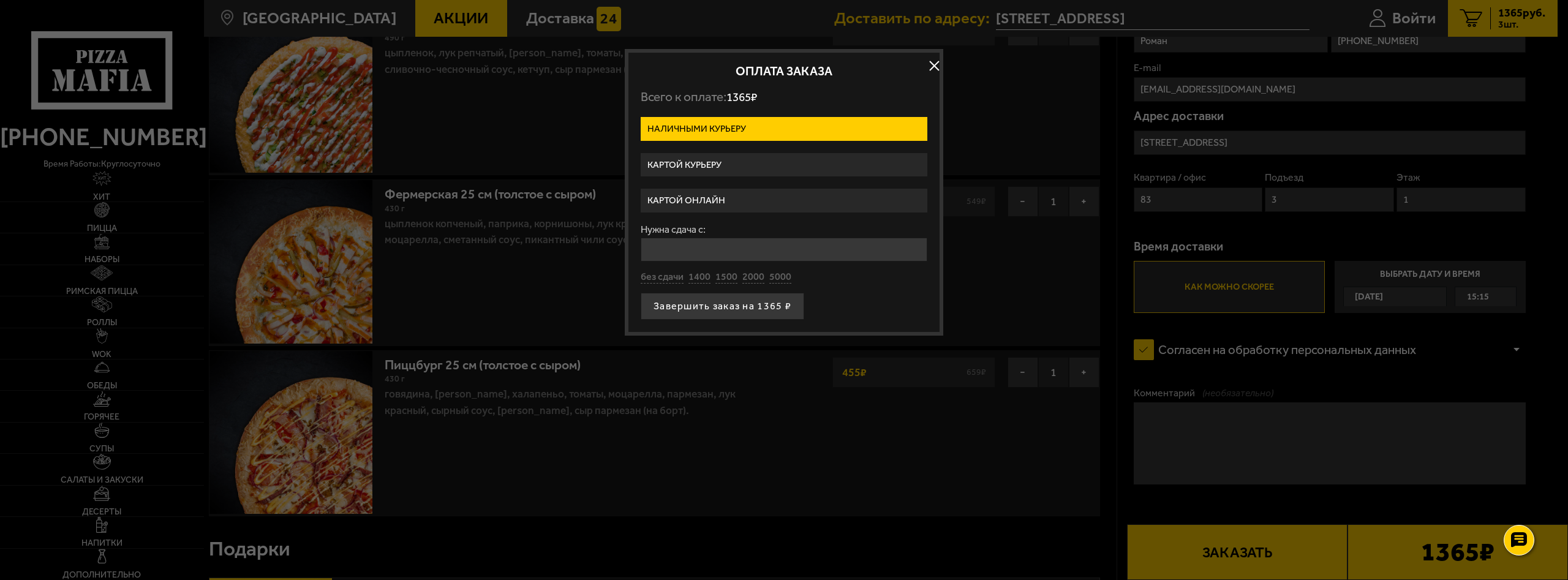
click at [693, 254] on input "Нужна сдача с:" at bounding box center [784, 250] width 287 height 24
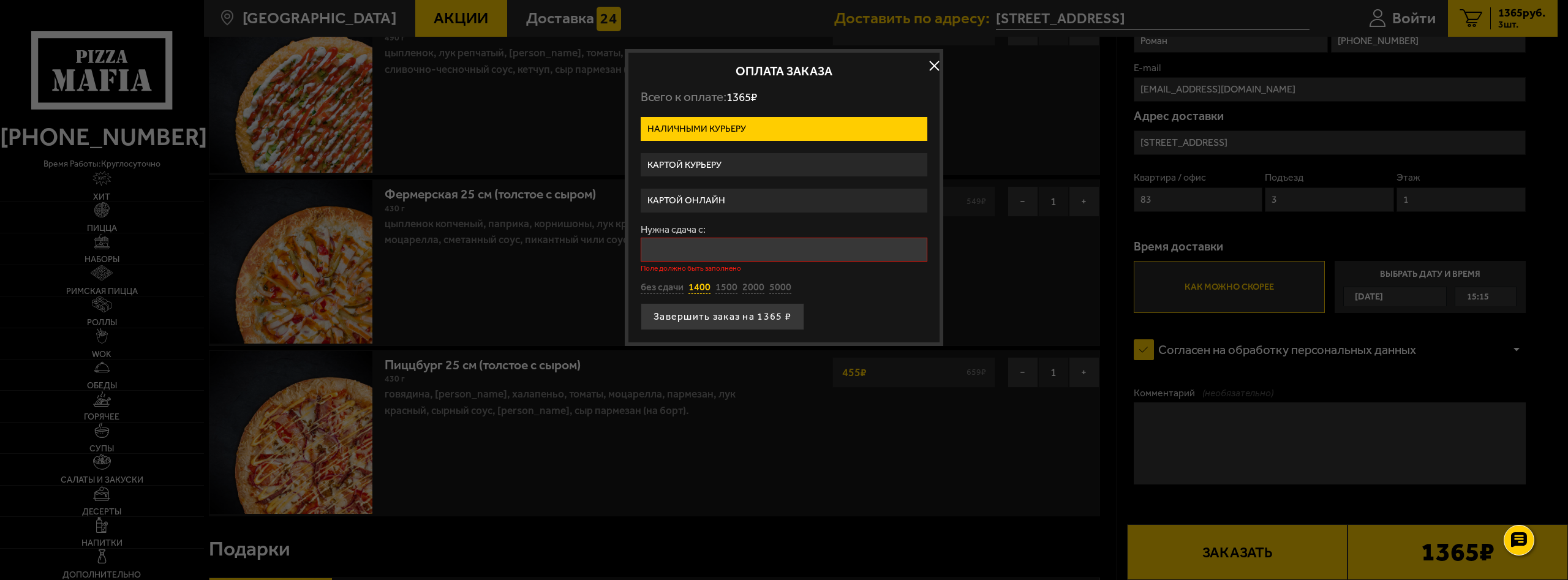
click at [704, 279] on div "Нужна сдача с: Поле должно быть заполнено без сдачи 1400 1500 2000 5000" at bounding box center [784, 260] width 287 height 70
click at [671, 253] on input "Нужна сдача с:" at bounding box center [784, 250] width 287 height 24
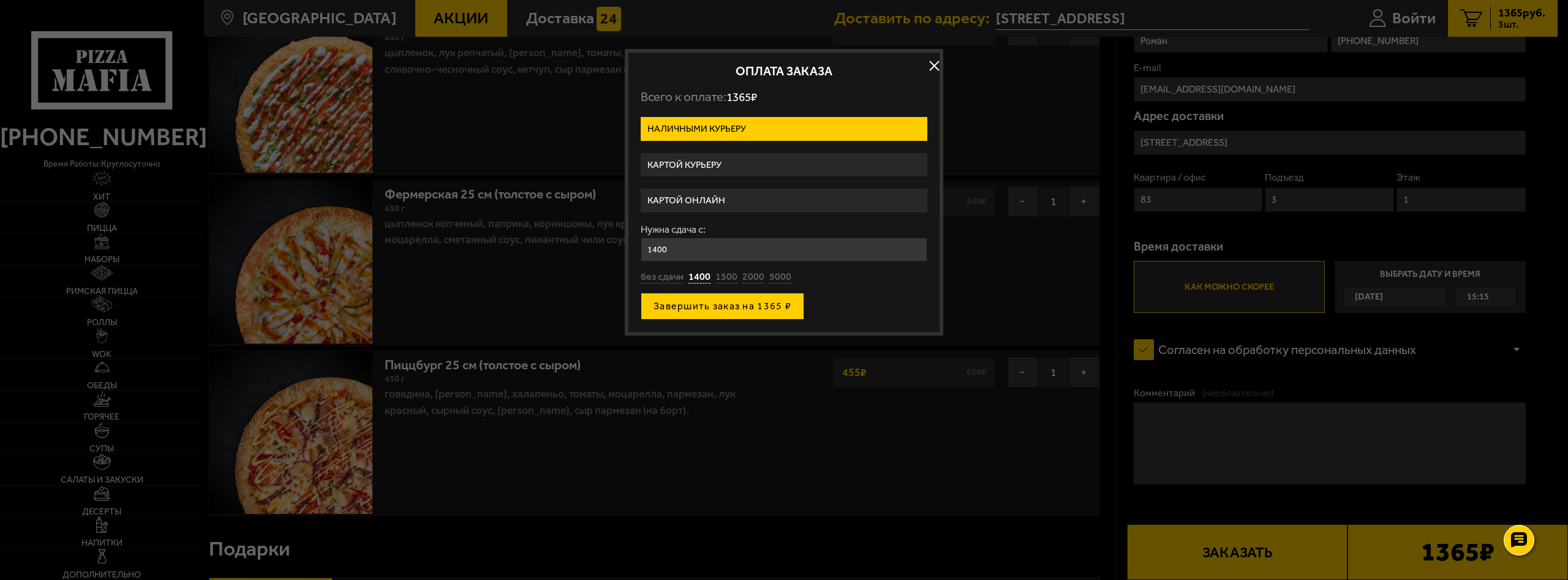
type input "1400"
click at [691, 300] on button "Завершить заказ на 1365 ₽" at bounding box center [722, 306] width 163 height 27
